Goal: Information Seeking & Learning: Learn about a topic

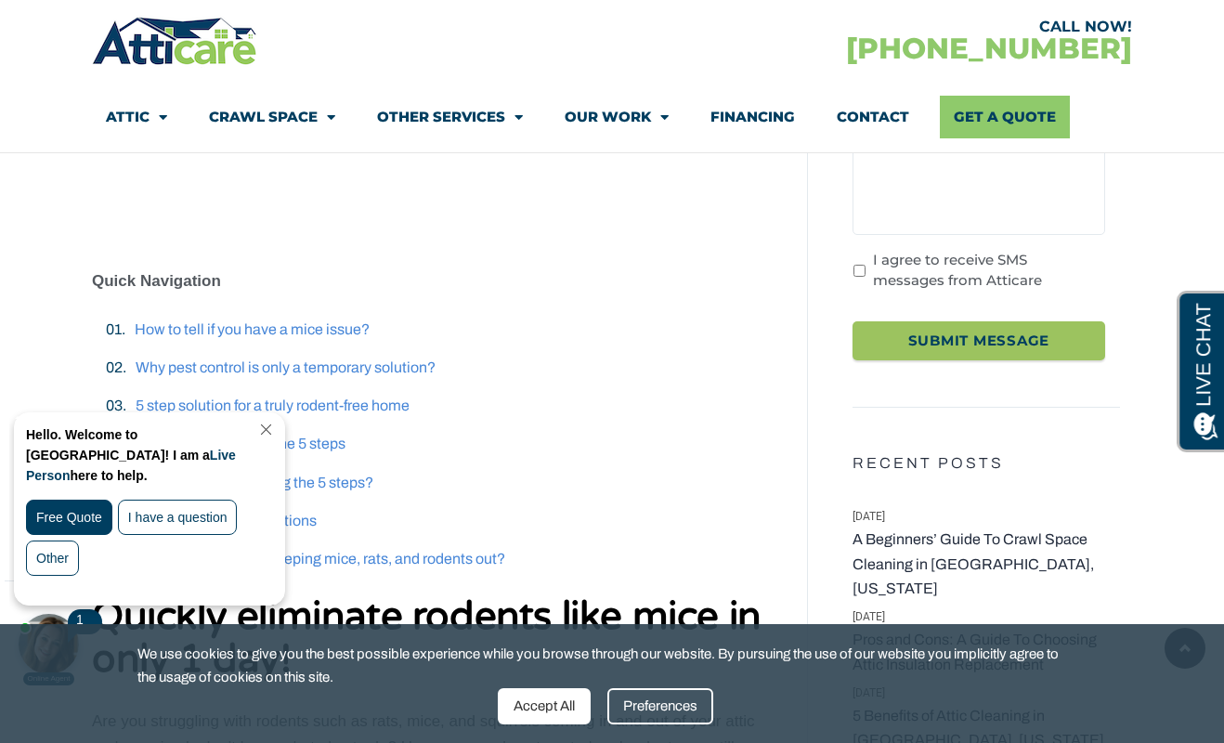
scroll to position [557, 0]
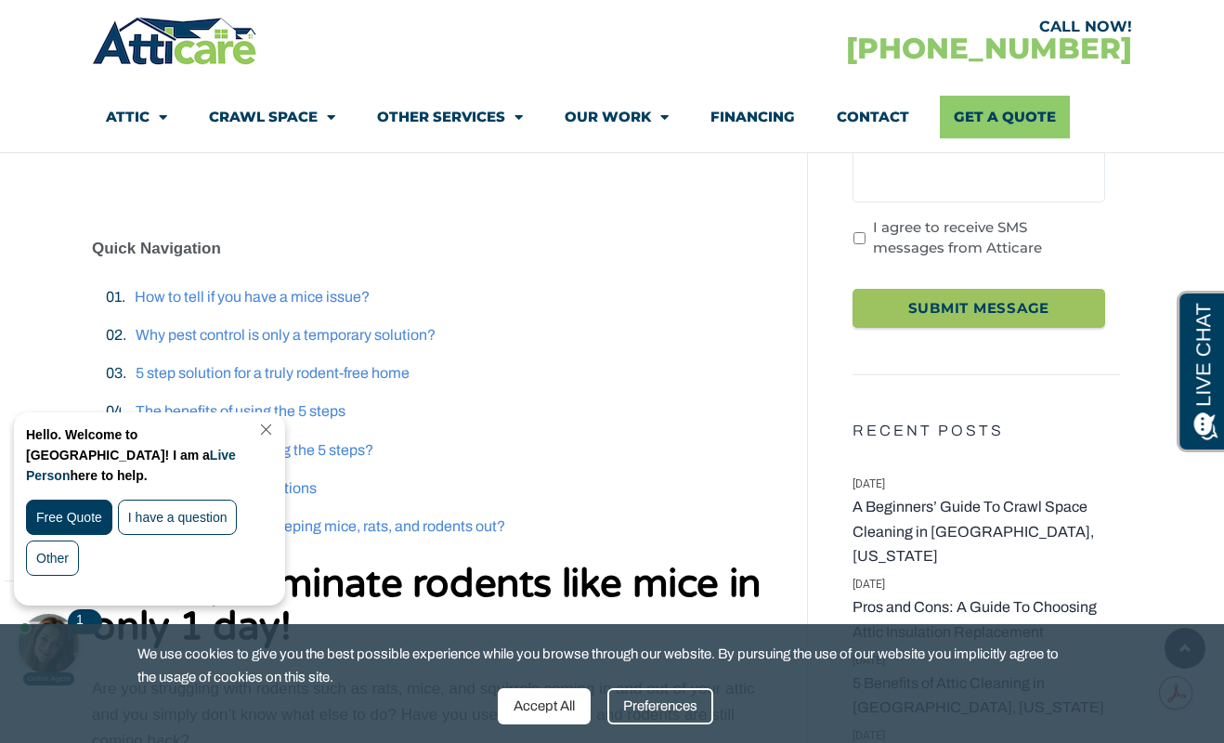
click at [277, 424] on link "Close Chat" at bounding box center [264, 430] width 25 height 14
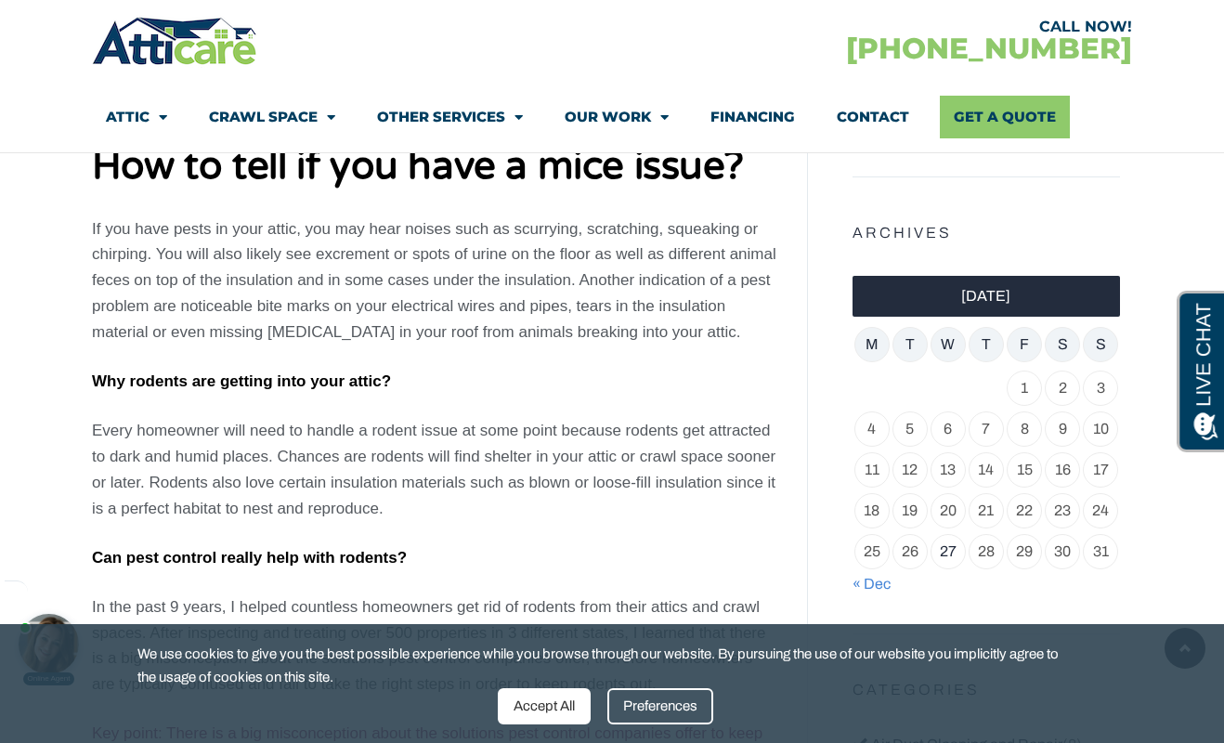
scroll to position [1393, 0]
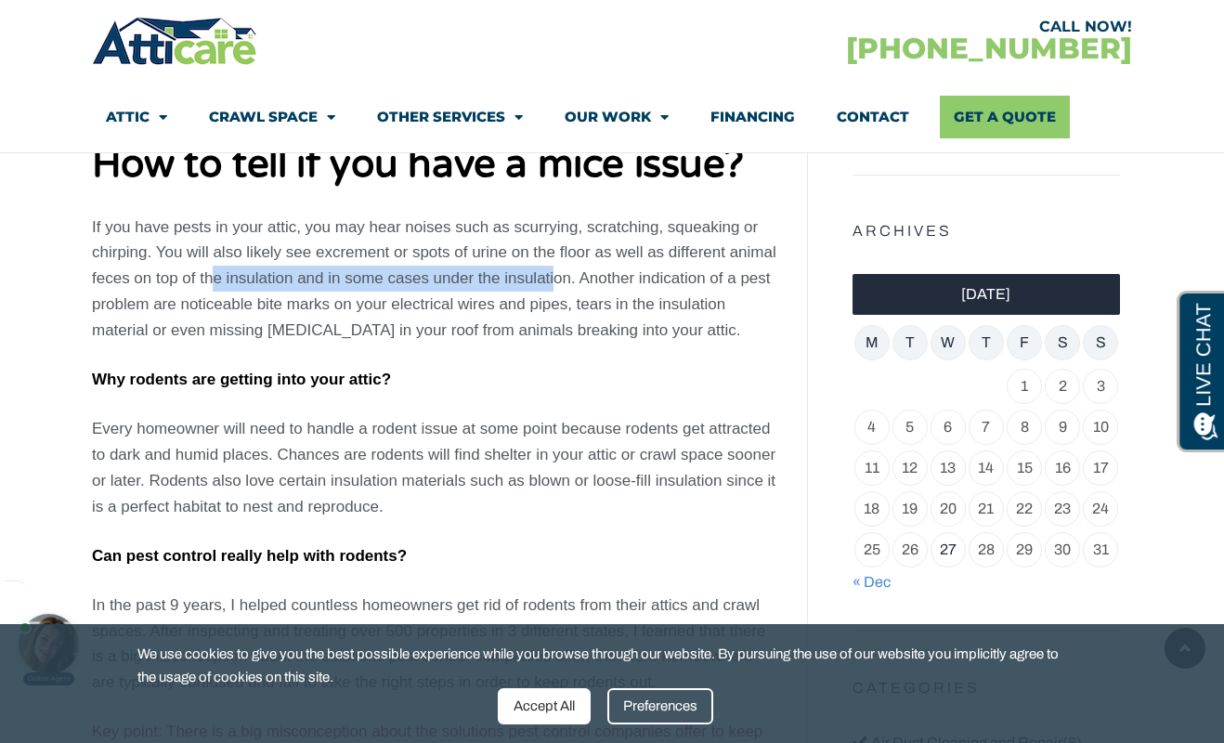
drag, startPoint x: 212, startPoint y: 280, endPoint x: 556, endPoint y: 270, distance: 344.7
click at [556, 270] on span "If you have pests in your attic, you may hear noises such as scurrying, scratch…" at bounding box center [434, 279] width 684 height 122
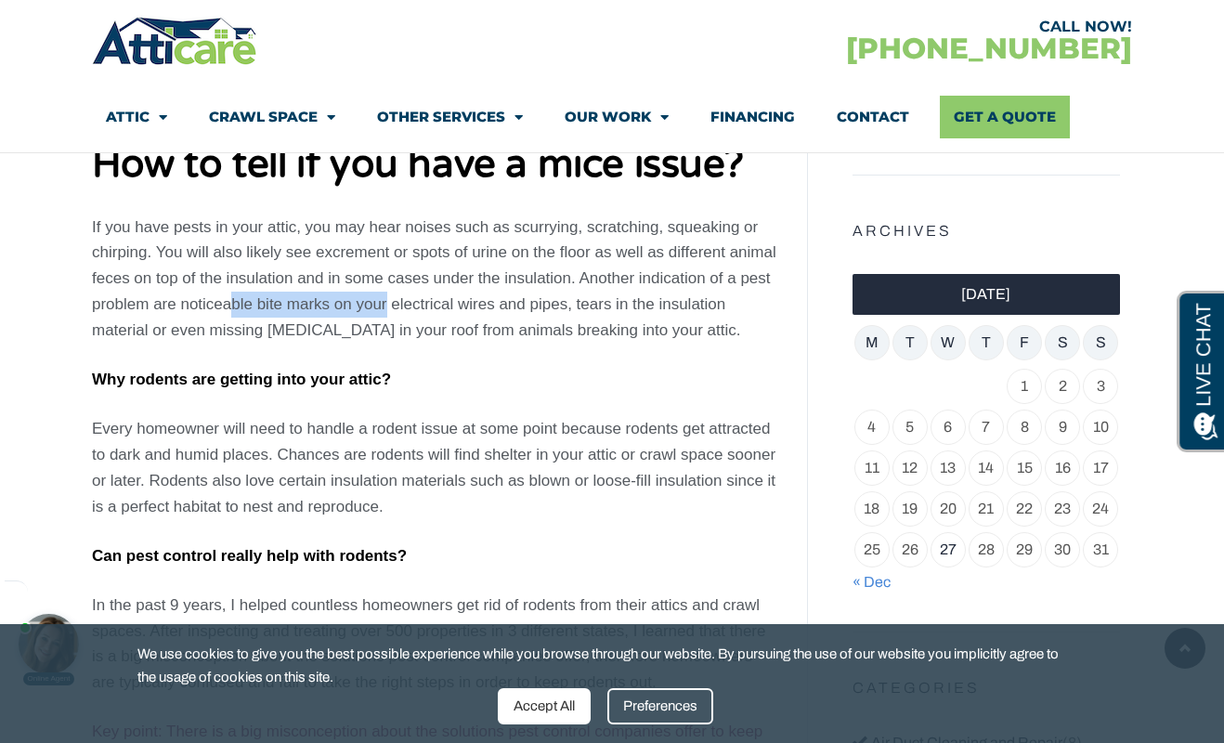
drag, startPoint x: 233, startPoint y: 310, endPoint x: 384, endPoint y: 305, distance: 151.5
click at [384, 305] on span "If you have pests in your attic, you may hear noises such as scurrying, scratch…" at bounding box center [434, 279] width 684 height 122
click at [515, 276] on span "If you have pests in your attic, you may hear noises such as scurrying, scratch…" at bounding box center [434, 279] width 684 height 122
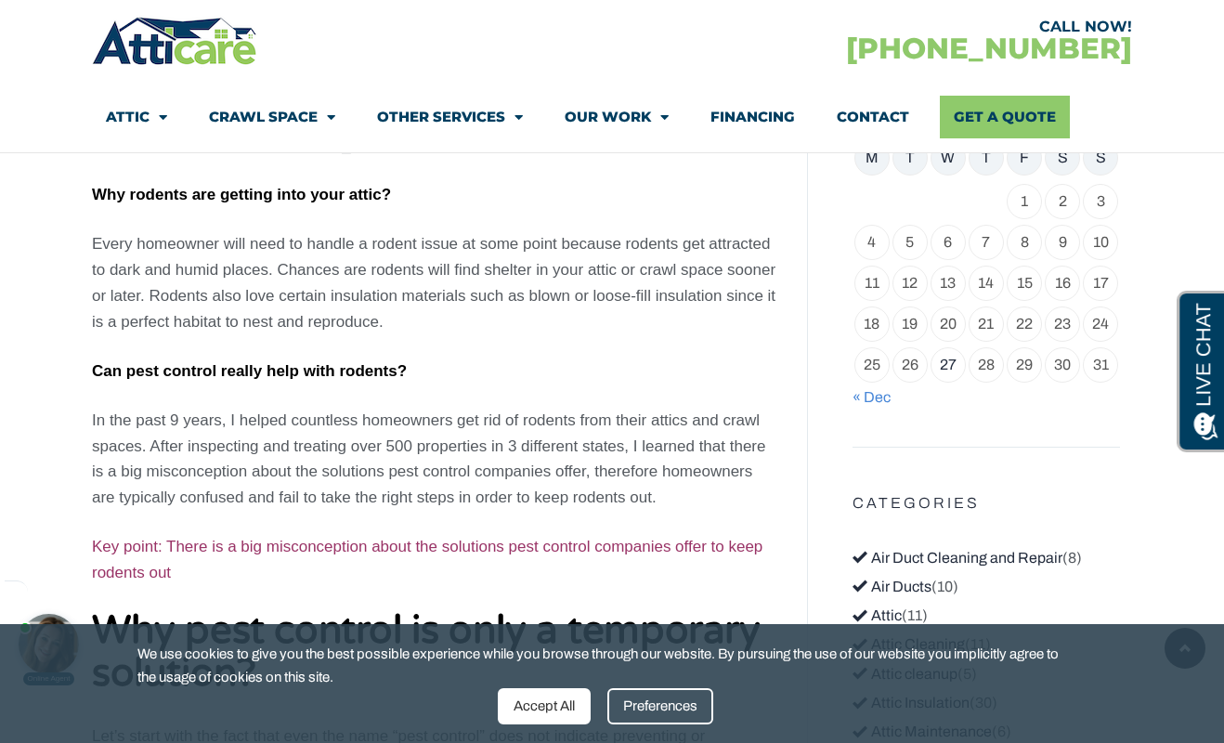
scroll to position [1579, 0]
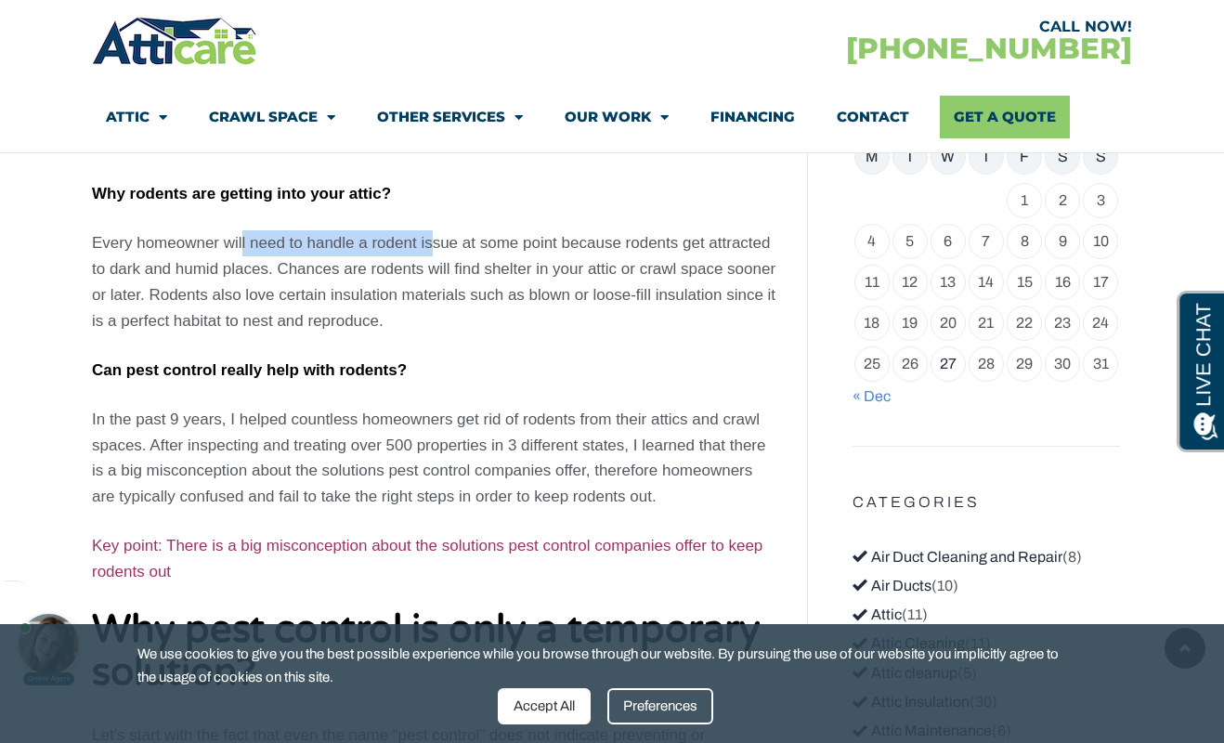
drag, startPoint x: 242, startPoint y: 251, endPoint x: 429, endPoint y: 247, distance: 186.7
click at [429, 247] on span "Every homeowner will need to handle a rodent issue at some point because rodent…" at bounding box center [433, 282] width 683 height 96
click at [555, 243] on span "Every homeowner will need to handle a rodent issue at some point because rodent…" at bounding box center [433, 282] width 683 height 96
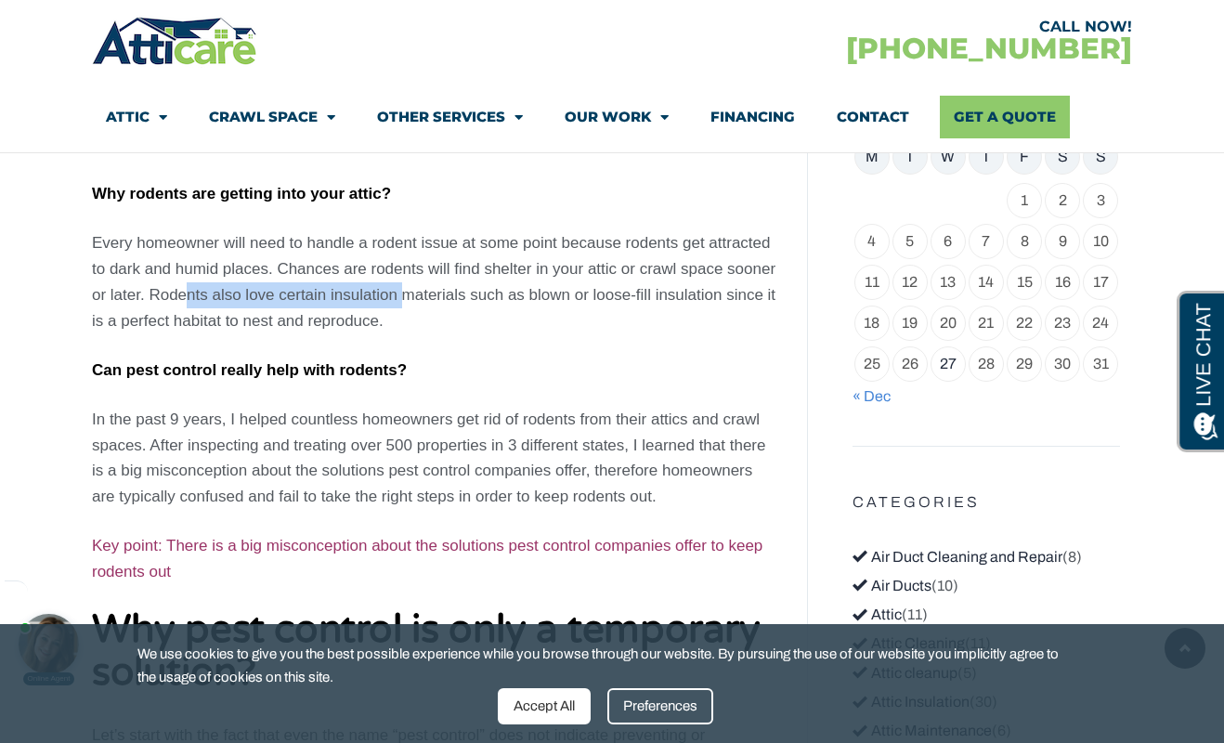
drag, startPoint x: 186, startPoint y: 299, endPoint x: 408, endPoint y: 283, distance: 222.5
click at [408, 283] on p "Every homeowner will need to handle a rodent issue at some point because rodent…" at bounding box center [435, 282] width 687 height 104
click at [475, 270] on span "Every homeowner will need to handle a rodent issue at some point because rodent…" at bounding box center [433, 282] width 683 height 96
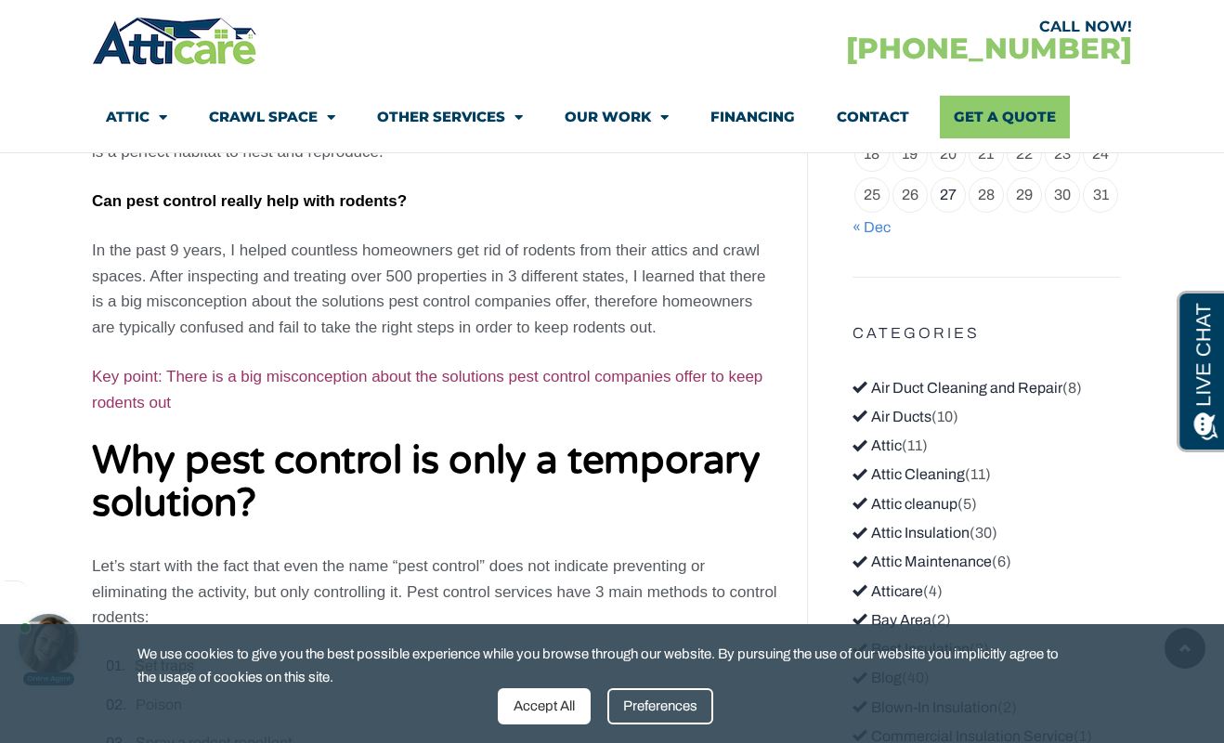
scroll to position [1764, 0]
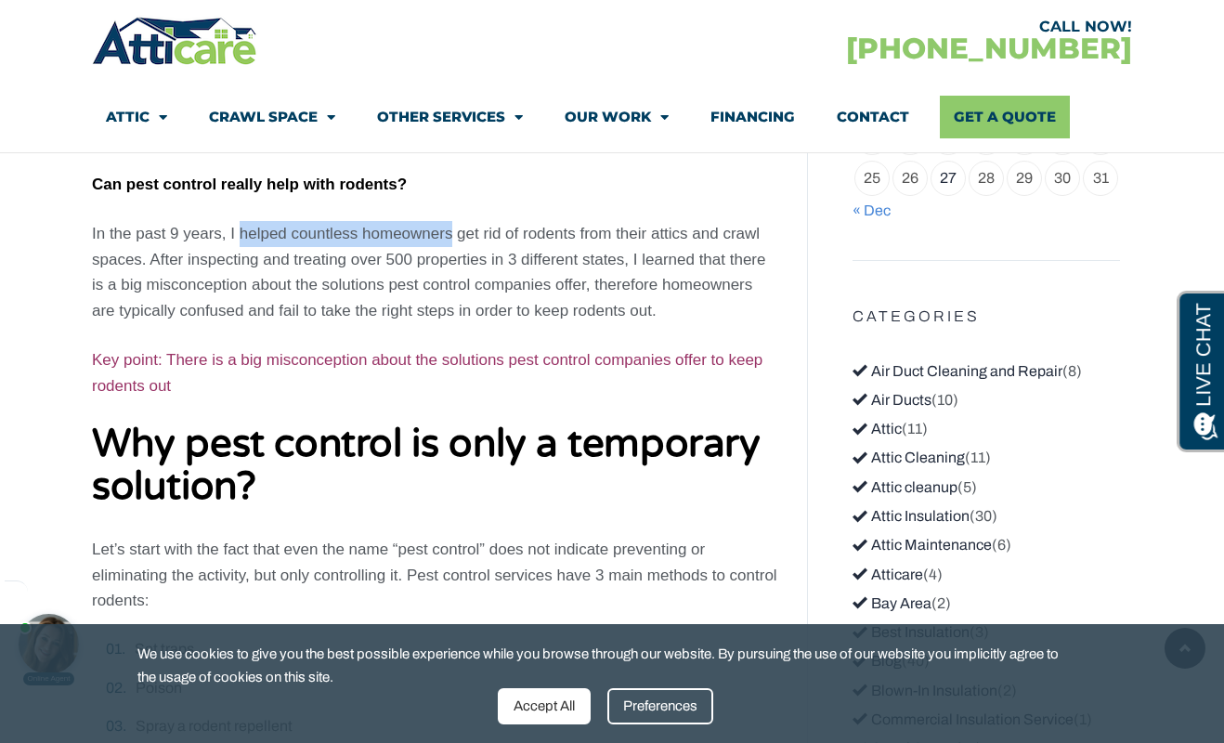
drag, startPoint x: 243, startPoint y: 236, endPoint x: 453, endPoint y: 231, distance: 209.9
click at [453, 231] on span "In the past 9 years, I helped countless homeowners get rid of rodents from thei…" at bounding box center [428, 273] width 673 height 96
click at [271, 267] on span "In the past 9 years, I helped countless homeowners get rid of rodents from thei…" at bounding box center [428, 273] width 673 height 96
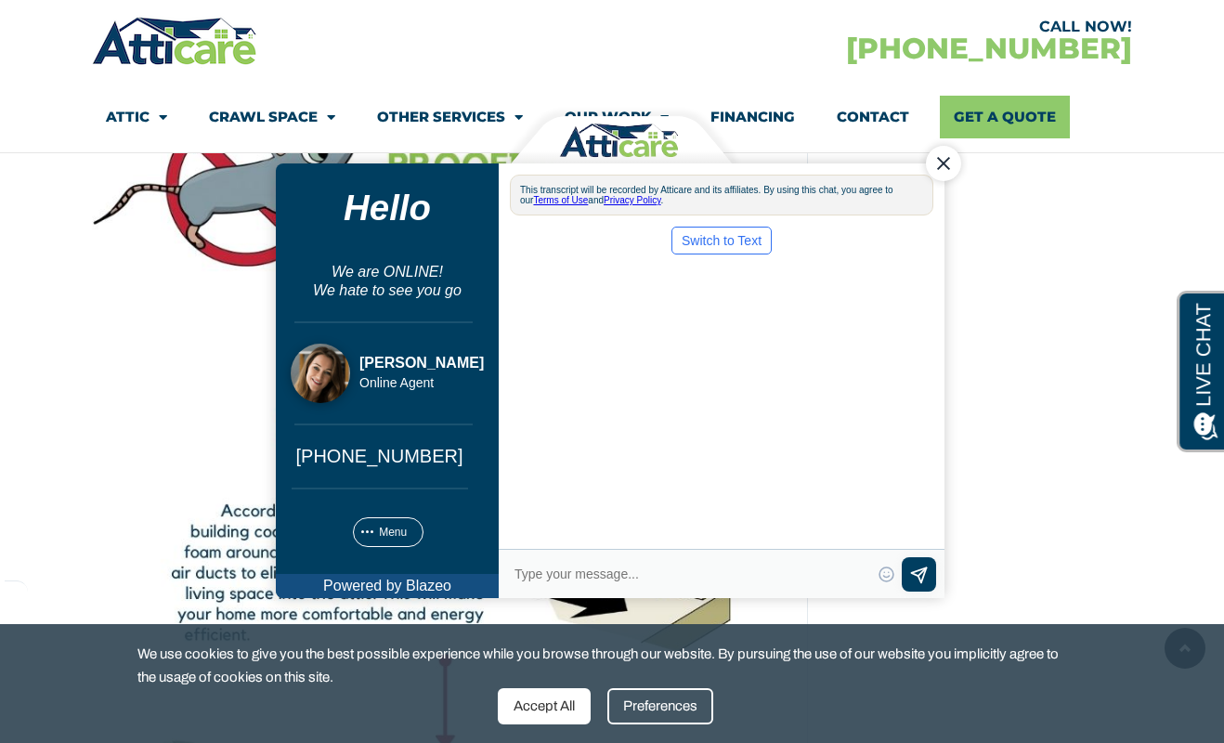
scroll to position [0, 0]
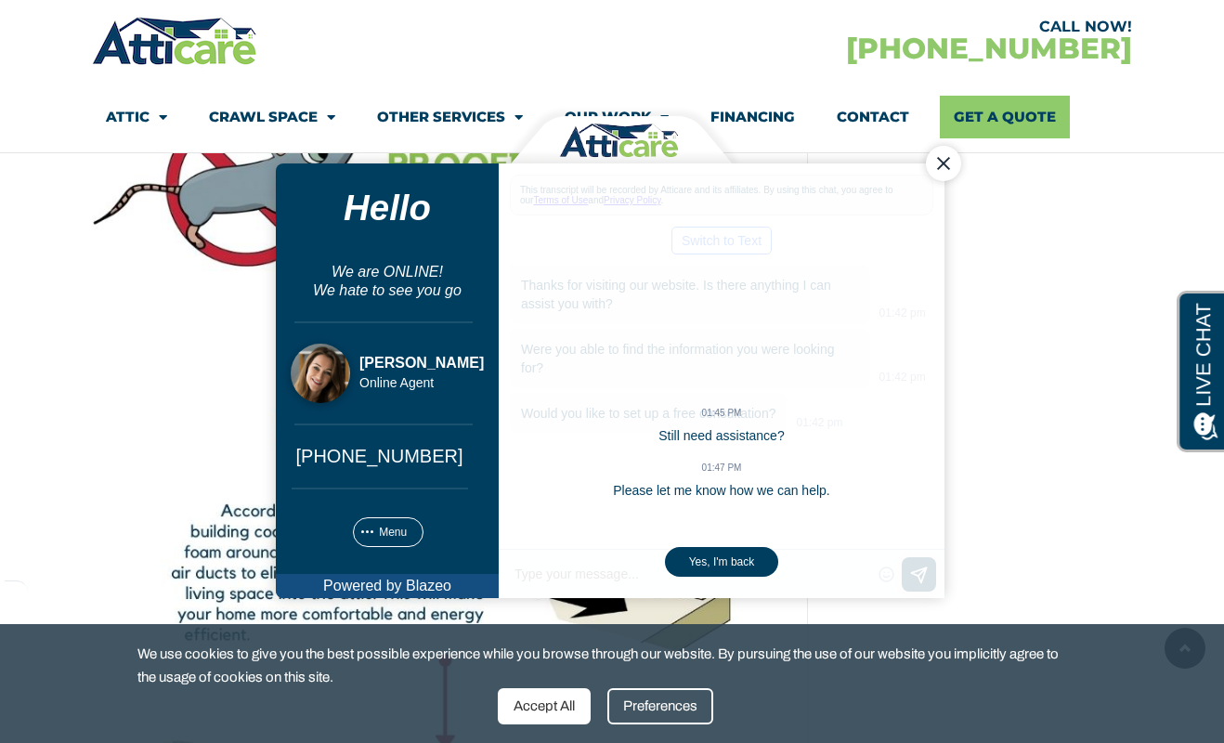
click at [951, 166] on div "Close Chat" at bounding box center [943, 163] width 35 height 35
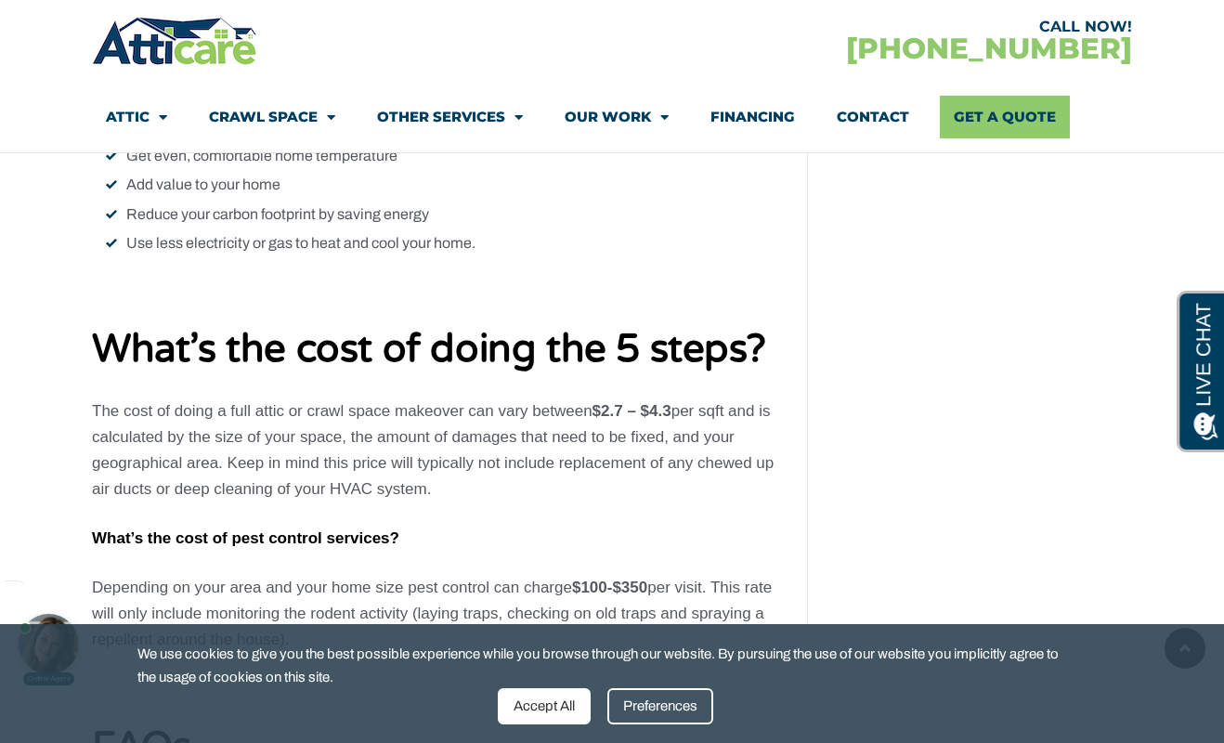
scroll to position [7429, 0]
